Goal: Task Accomplishment & Management: Complete application form

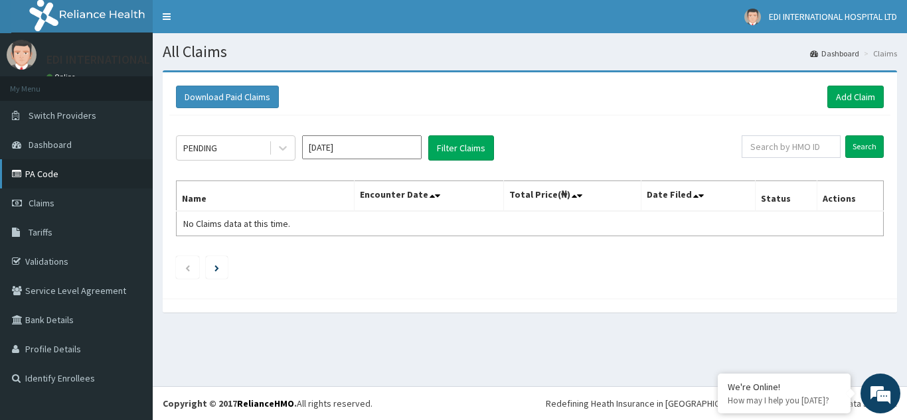
click at [58, 171] on link "PA Code" at bounding box center [76, 173] width 153 height 29
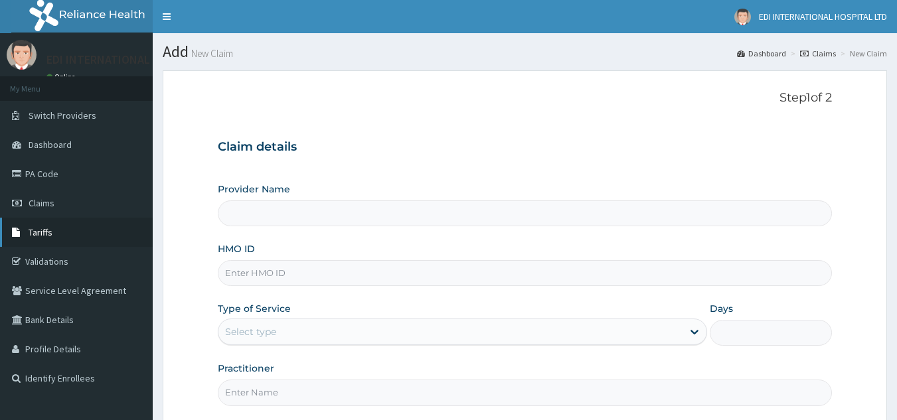
type input "[GEOGRAPHIC_DATA]"
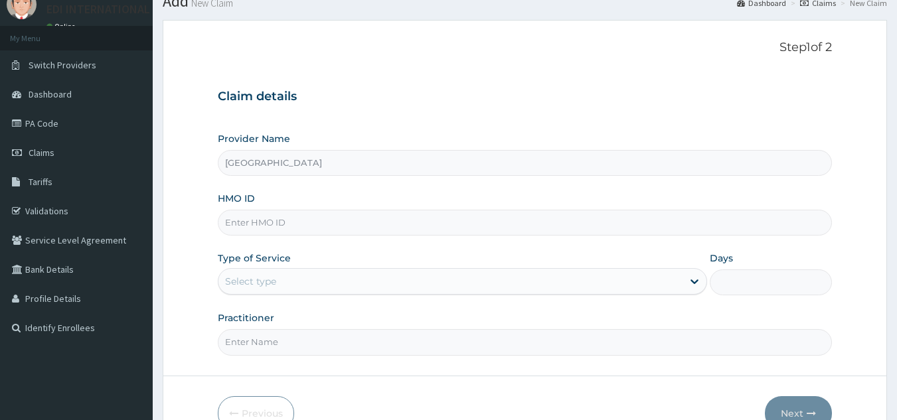
scroll to position [126, 0]
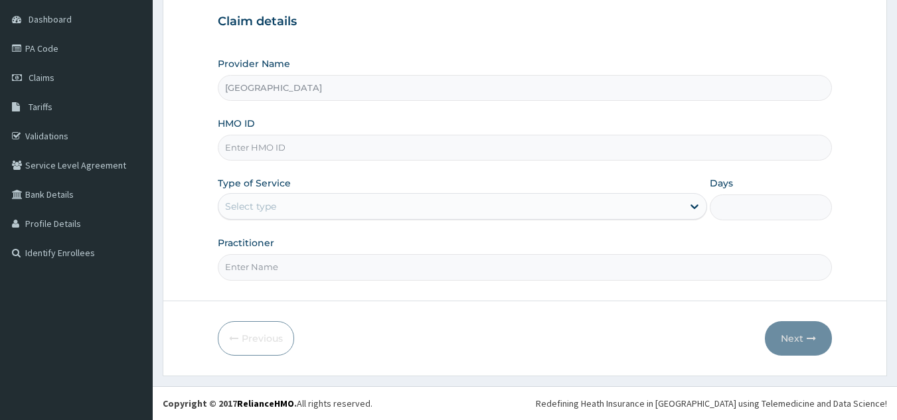
click at [282, 151] on input "HMO ID" at bounding box center [525, 148] width 615 height 26
paste input "PEE/10127/B"
type input "PEE/10127/B"
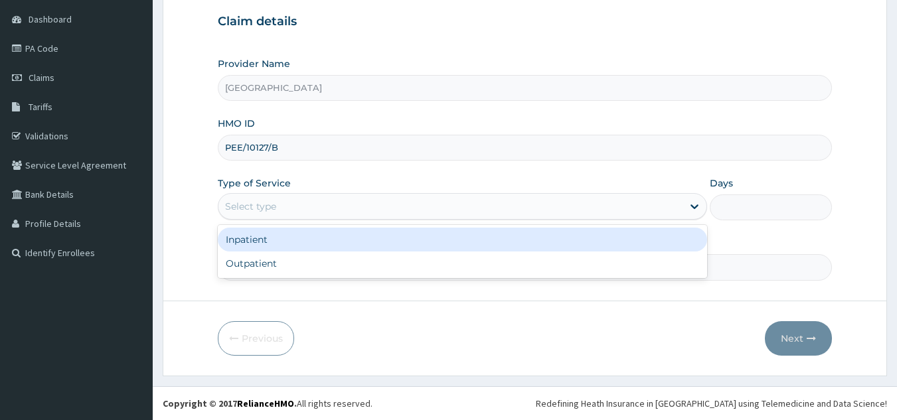
click at [281, 212] on div "Select type" at bounding box center [450, 206] width 464 height 21
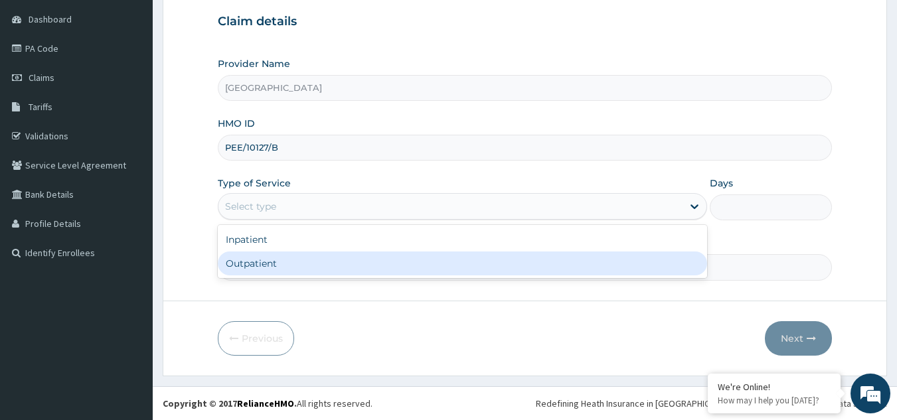
click at [277, 270] on div "Outpatient" at bounding box center [462, 264] width 489 height 24
type input "1"
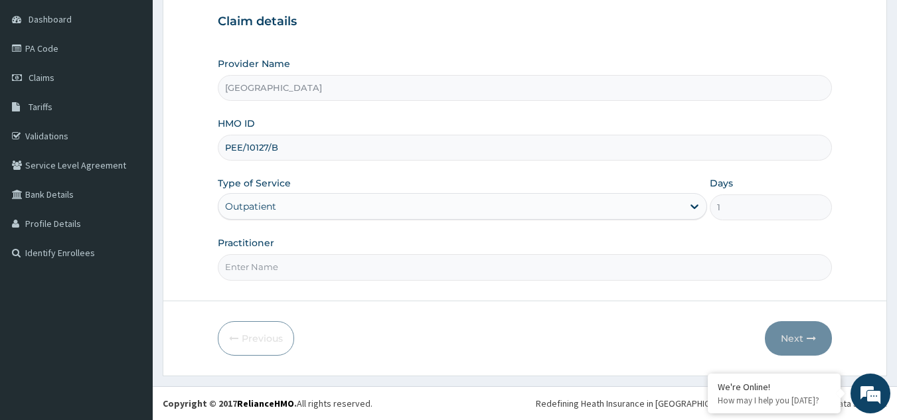
click at [432, 271] on input "Practitioner" at bounding box center [525, 267] width 615 height 26
type input "DR. M"
click at [787, 335] on button "Next" at bounding box center [798, 338] width 67 height 35
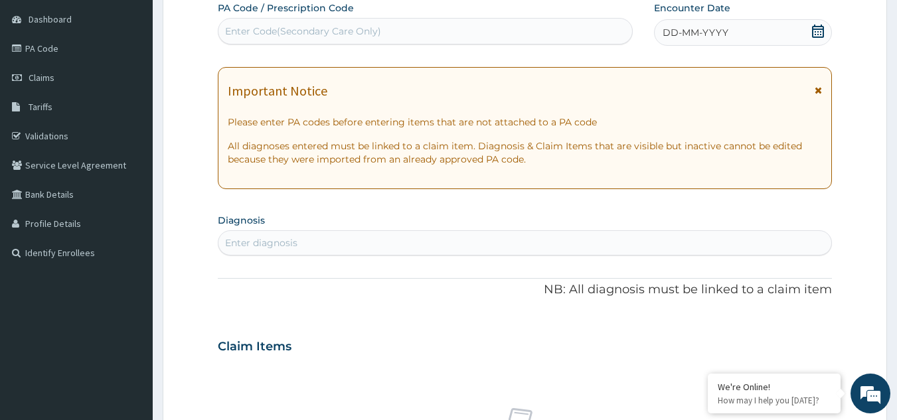
drag, startPoint x: 382, startPoint y: 15, endPoint x: 380, endPoint y: 24, distance: 8.9
click at [381, 20] on div "PA Code / Prescription Code Enter Code(Secondary Care Only)" at bounding box center [426, 22] width 416 height 43
click at [376, 33] on div "Enter Code(Secondary Care Only)" at bounding box center [303, 31] width 156 height 13
paste input "PA/9C6287"
type input "PA/9C6287"
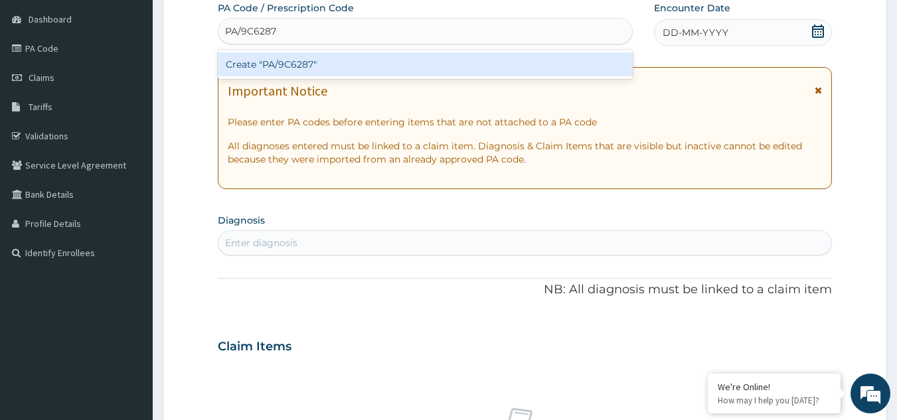
click at [460, 66] on div "Create "PA/9C6287"" at bounding box center [426, 64] width 416 height 24
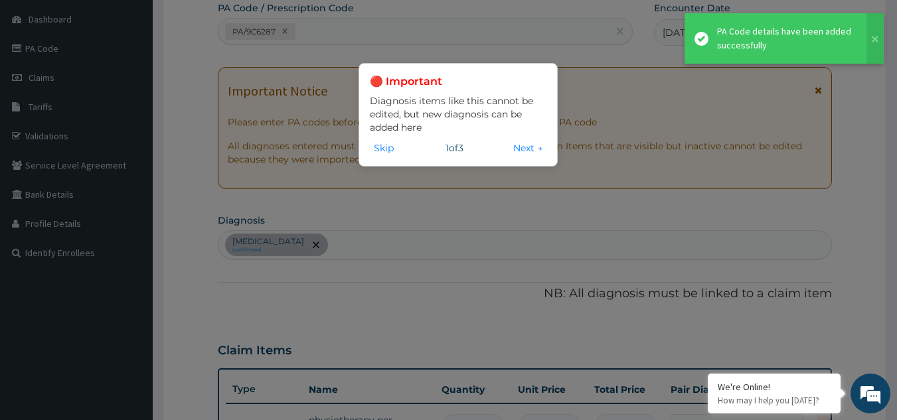
scroll to position [145, 0]
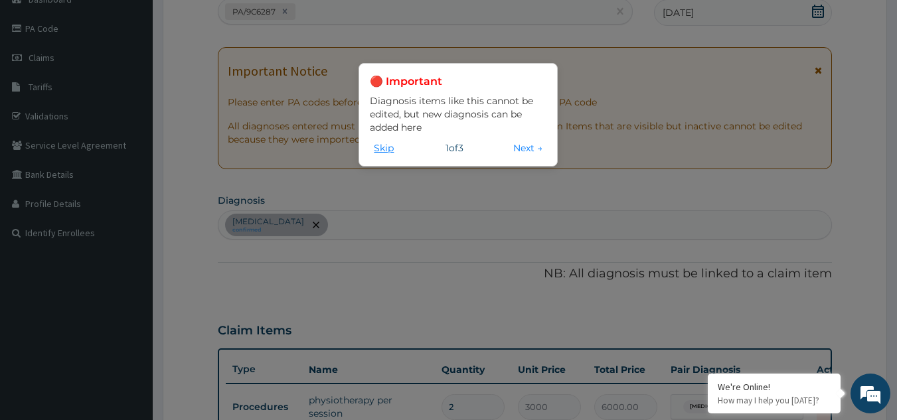
click at [387, 148] on button "Skip" at bounding box center [384, 148] width 28 height 15
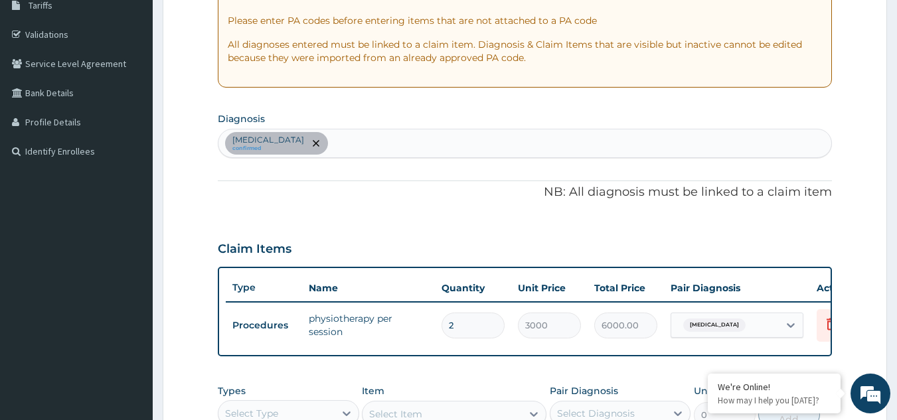
scroll to position [345, 0]
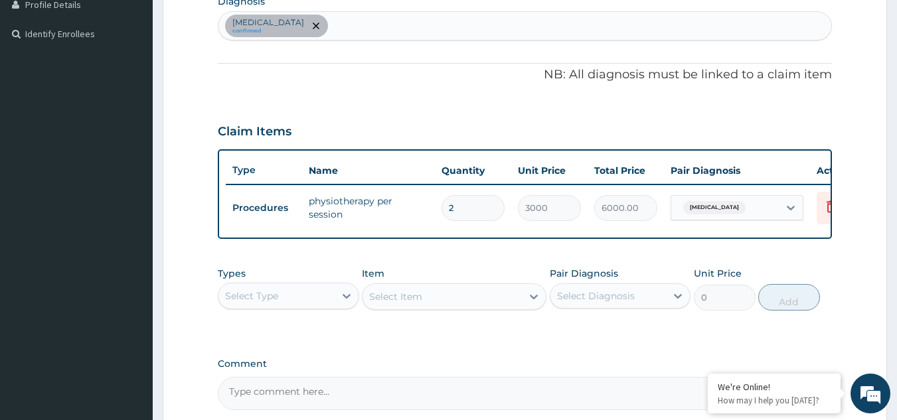
click at [469, 205] on input "2" at bounding box center [473, 208] width 63 height 26
type input "0.00"
type input "1"
type input "3000.00"
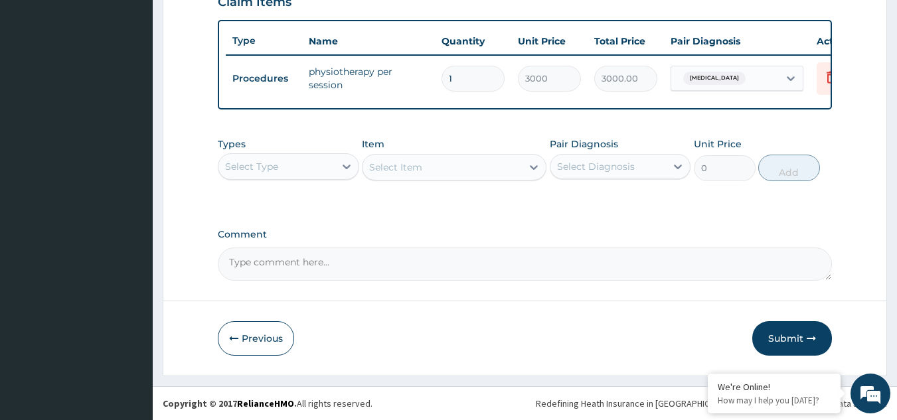
scroll to position [478, 0]
type input "1"
click at [786, 349] on button "Submit" at bounding box center [792, 338] width 80 height 35
